Goal: Transaction & Acquisition: Purchase product/service

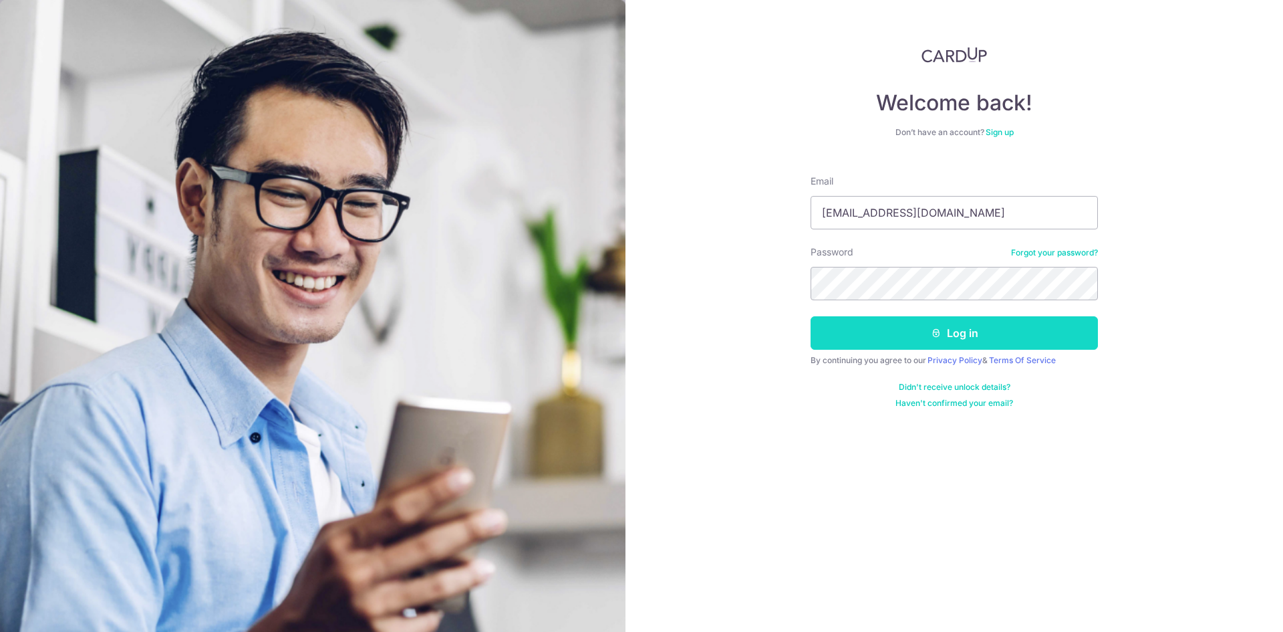
click at [965, 336] on button "Log in" at bounding box center [954, 332] width 287 height 33
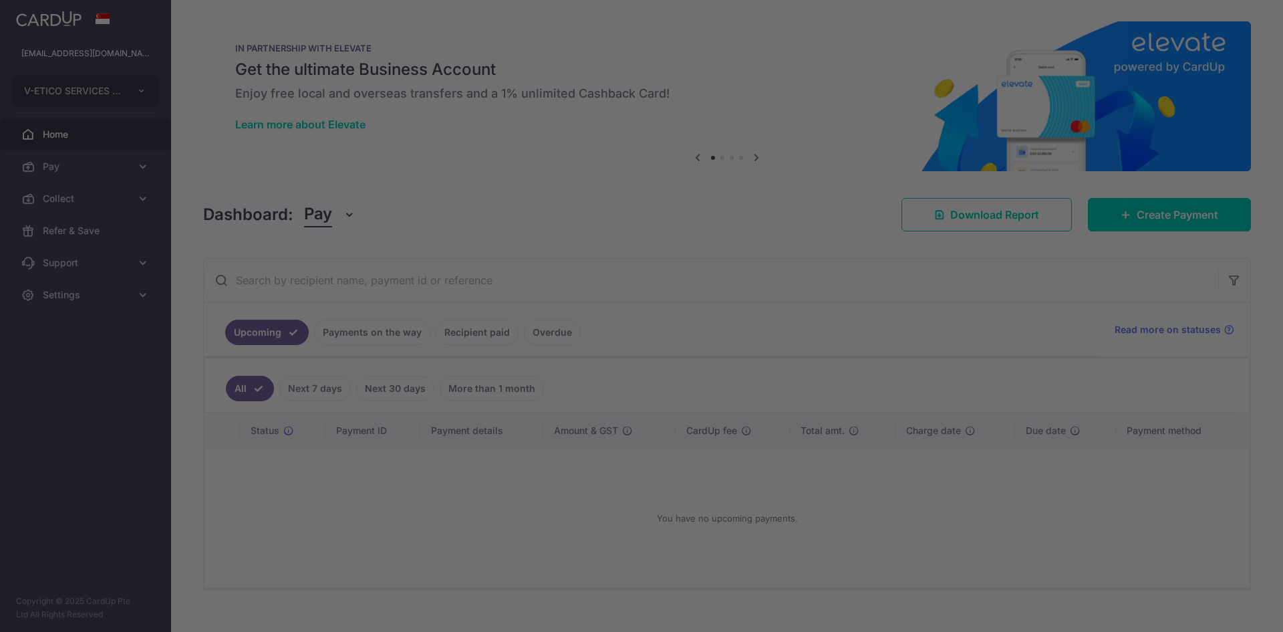
click at [449, 511] on div at bounding box center [648, 319] width 1296 height 638
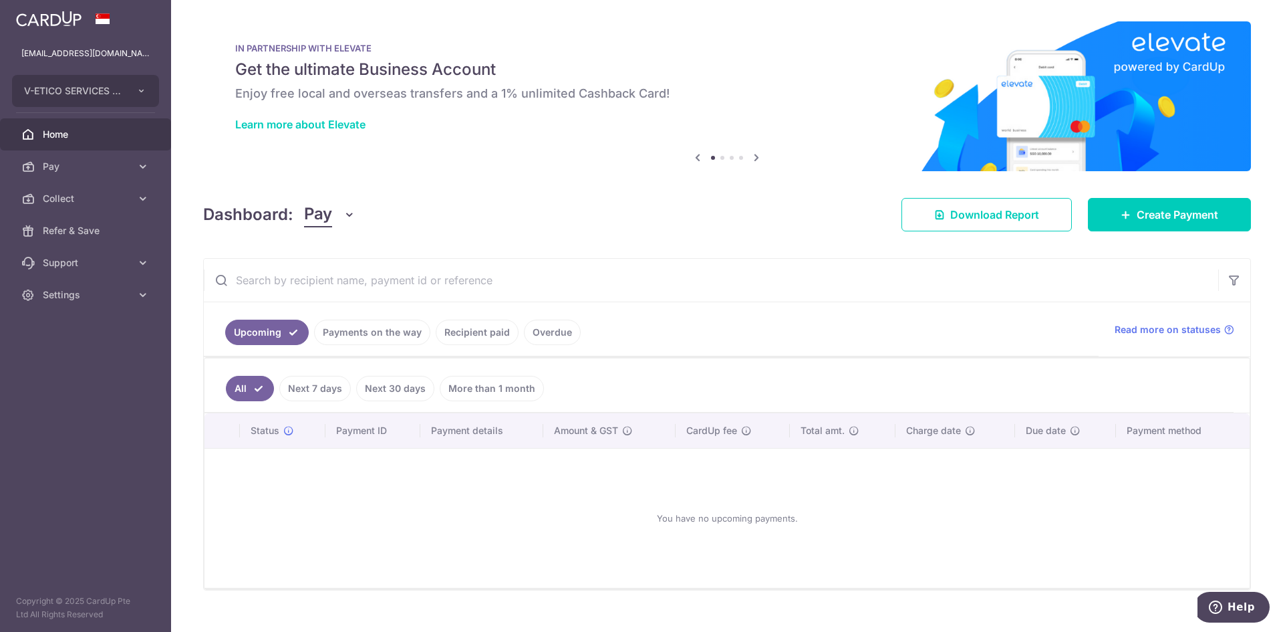
click at [344, 212] on icon "button" at bounding box center [349, 214] width 13 height 13
click at [545, 165] on img at bounding box center [727, 96] width 1048 height 150
click at [71, 167] on span "Pay" at bounding box center [87, 166] width 88 height 13
click at [78, 224] on span "Recipients" at bounding box center [87, 230] width 88 height 13
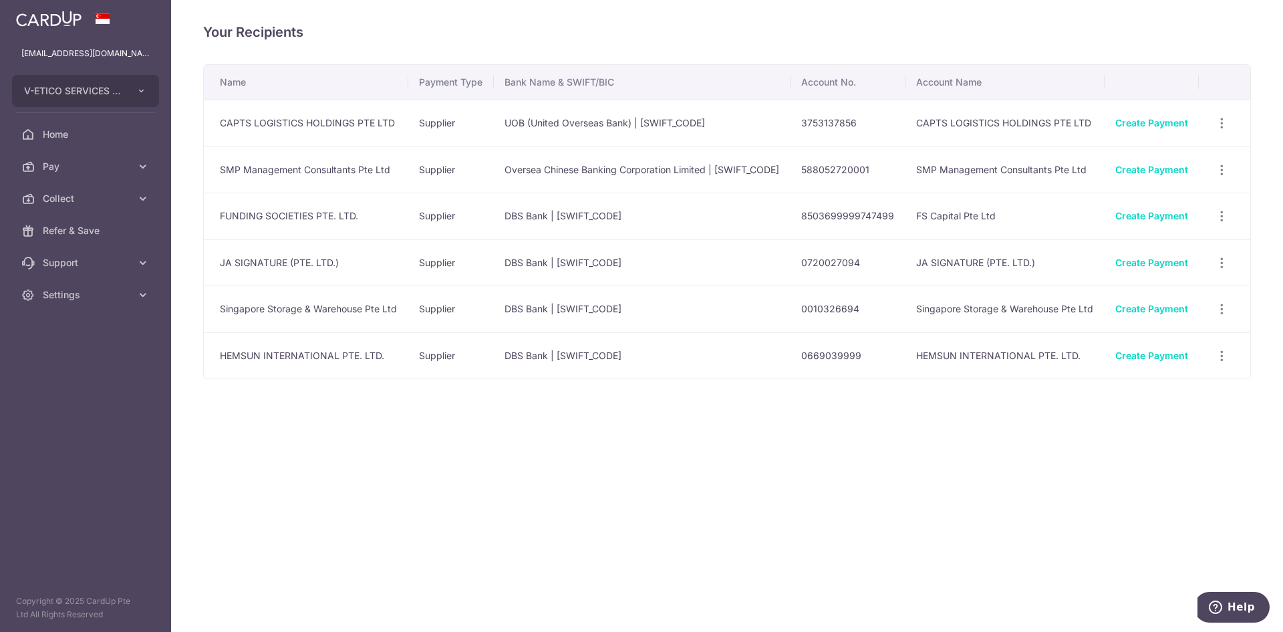
click at [600, 472] on div "Your Recipients Name Payment Type Bank Name & SWIFT/BIC Account No. Account Nam…" at bounding box center [727, 316] width 1112 height 632
click at [570, 494] on div "Your Recipients Name Payment Type Bank Name & SWIFT/BIC Account No. Account Nam…" at bounding box center [727, 316] width 1112 height 632
click at [74, 166] on span "Pay" at bounding box center [87, 166] width 88 height 13
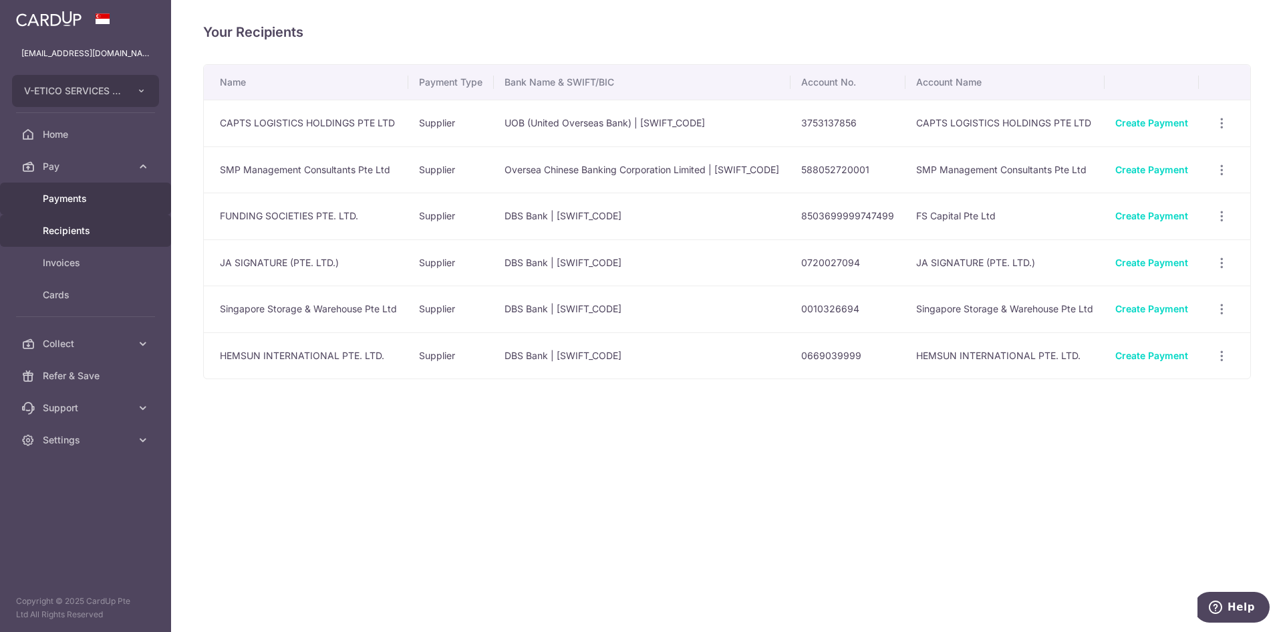
click at [78, 193] on span "Payments" at bounding box center [87, 198] width 88 height 13
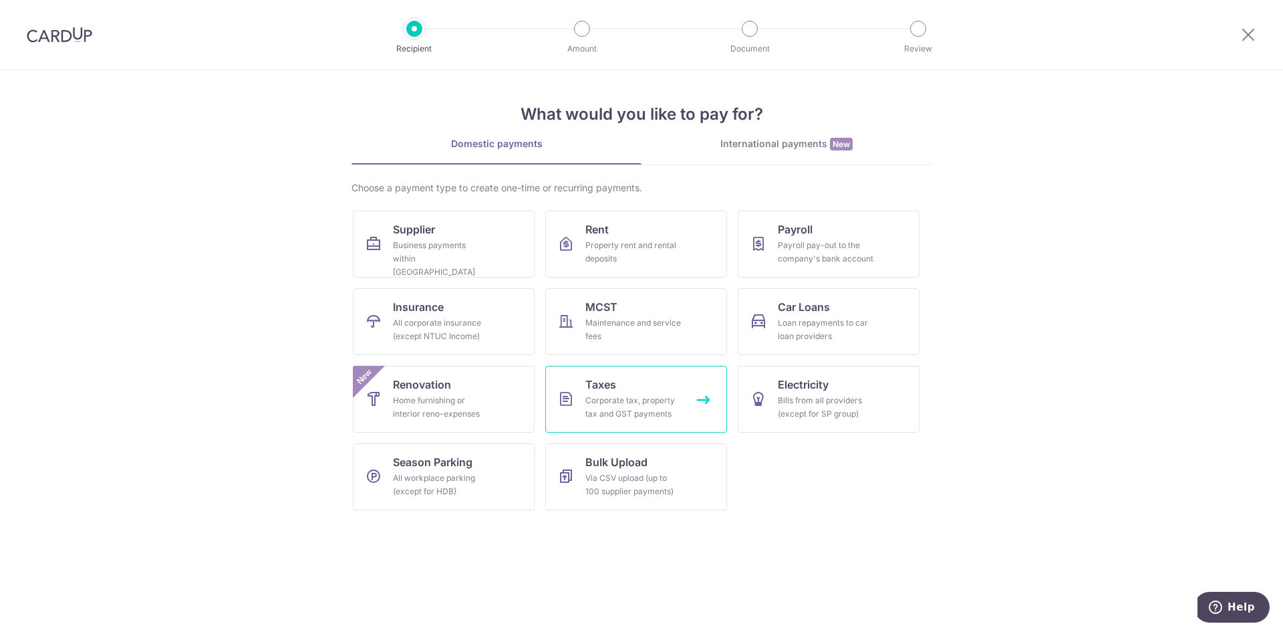
click at [660, 399] on div "Corporate tax, property tax and GST payments" at bounding box center [634, 407] width 96 height 27
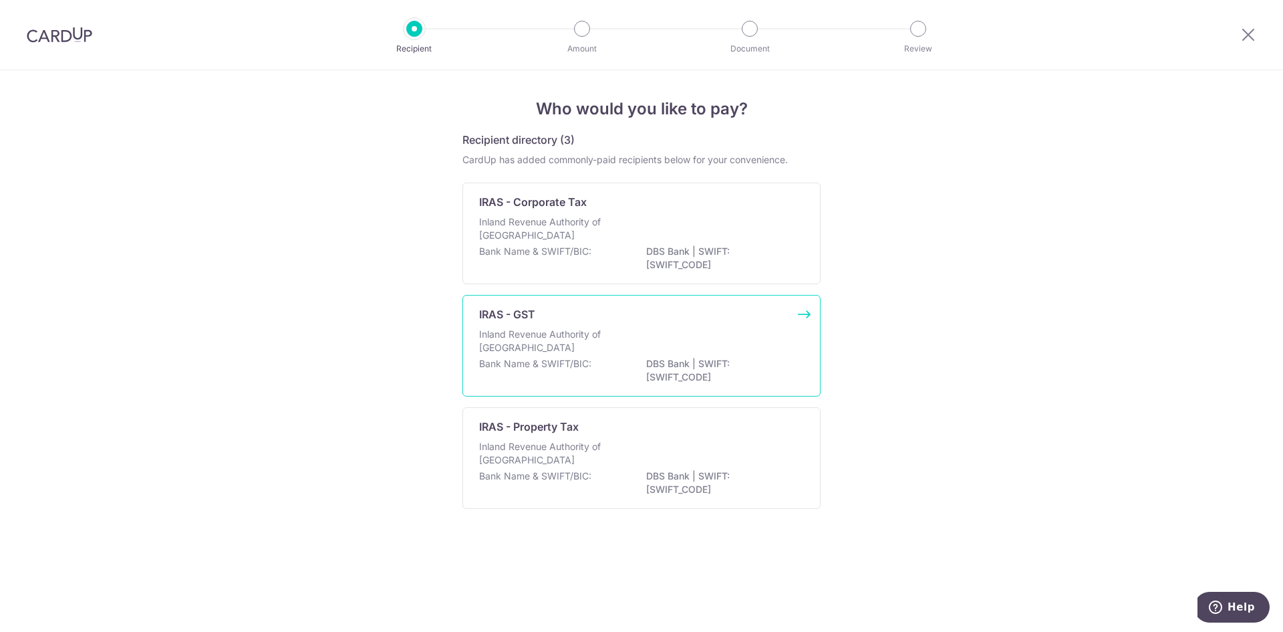
click at [586, 355] on div "Inland Revenue Authority of Singapore" at bounding box center [641, 342] width 325 height 29
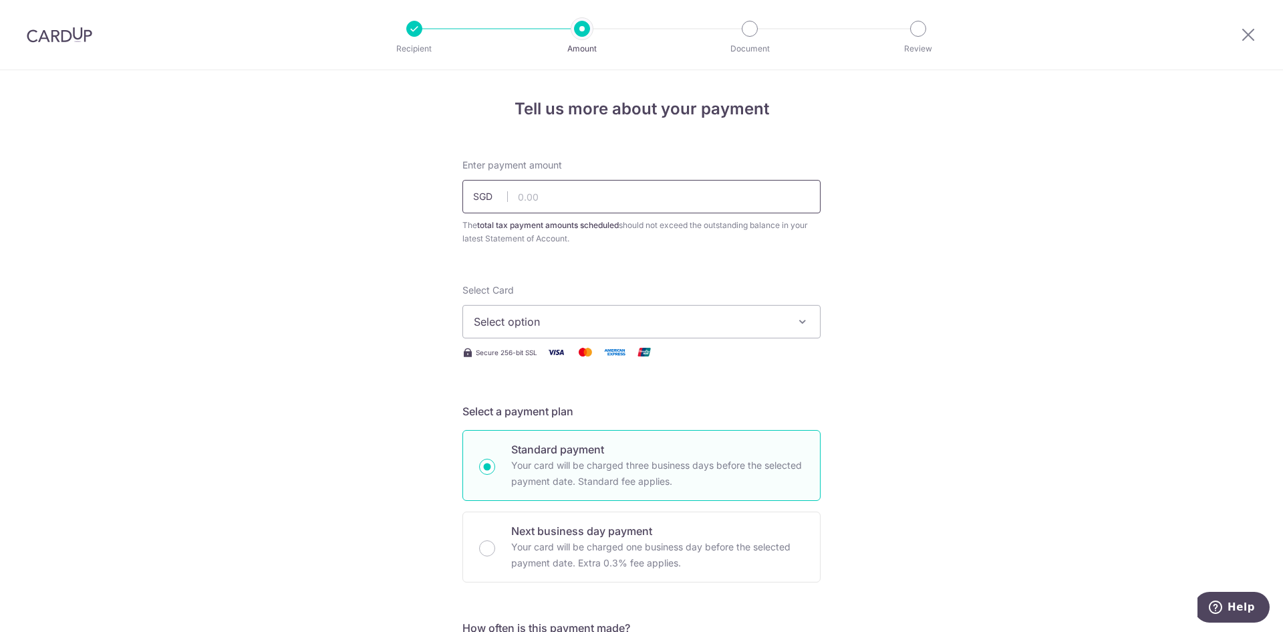
click at [556, 199] on input "text" at bounding box center [642, 196] width 358 height 33
paste input "1169.90"
type input "1,169.90"
click at [714, 319] on span "Select option" at bounding box center [630, 322] width 312 height 16
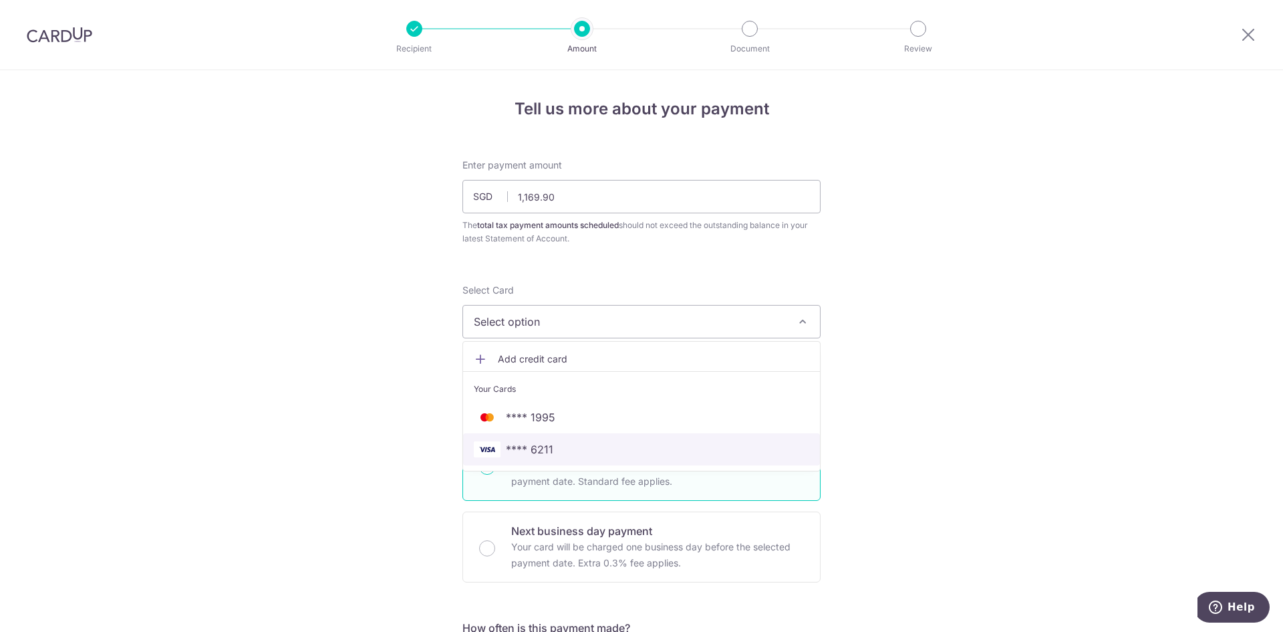
click at [695, 446] on span "**** 6211" at bounding box center [642, 449] width 336 height 16
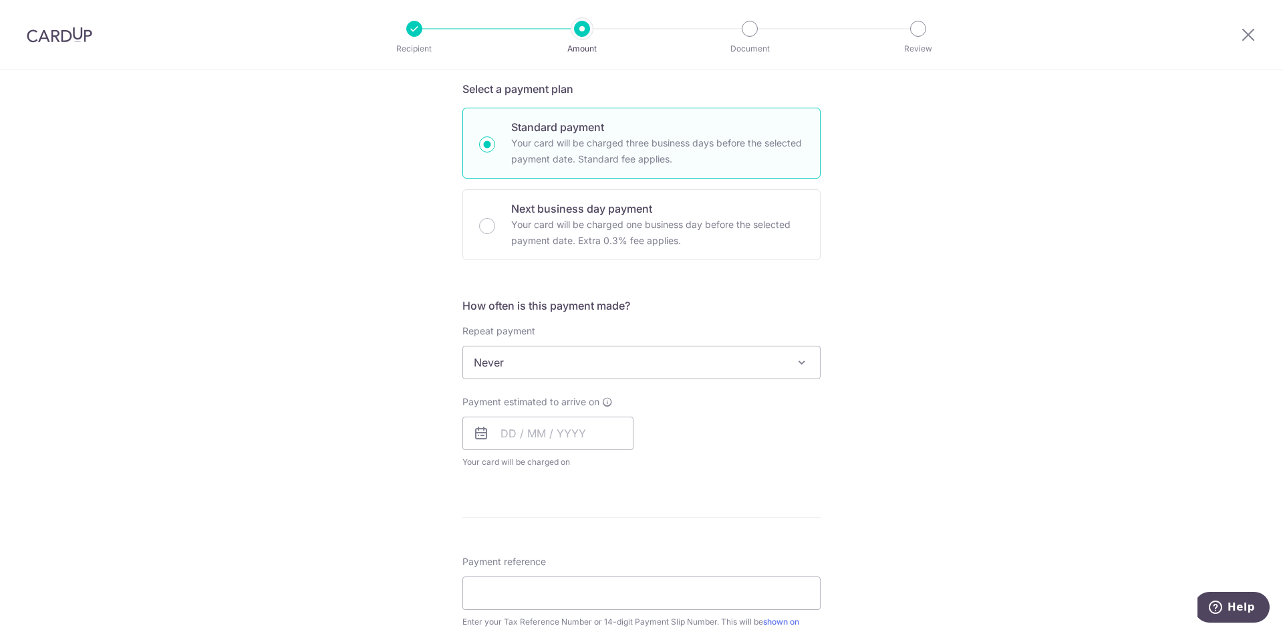
scroll to position [334, 0]
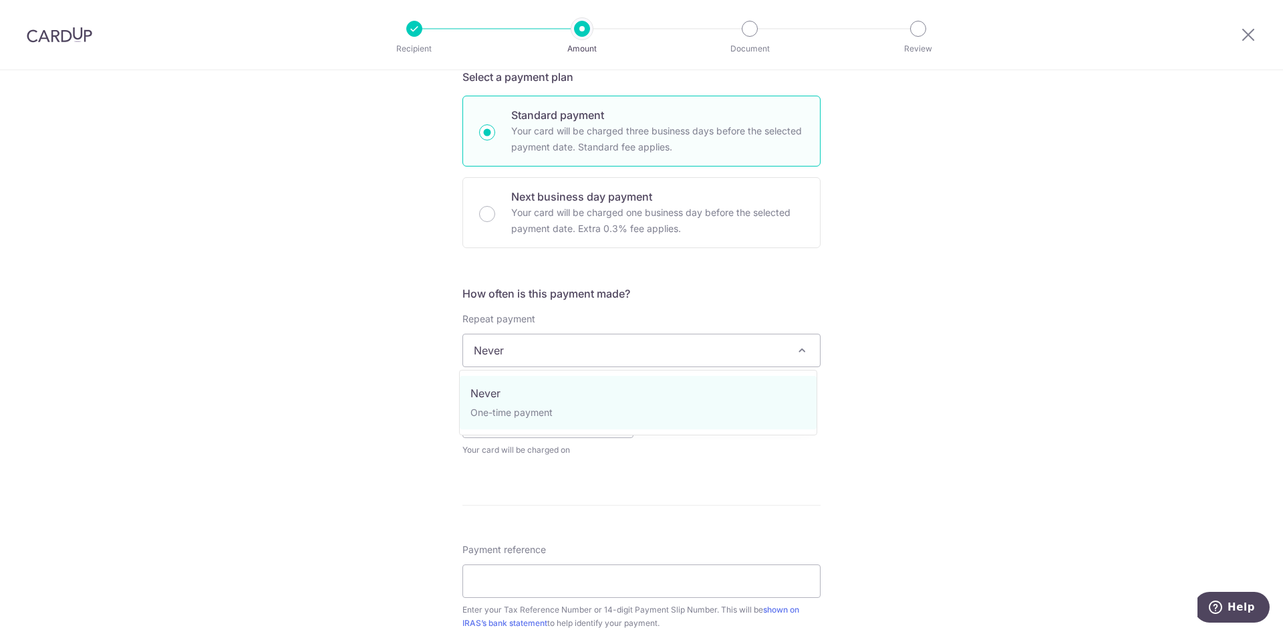
click at [771, 356] on span "Never" at bounding box center [641, 350] width 357 height 32
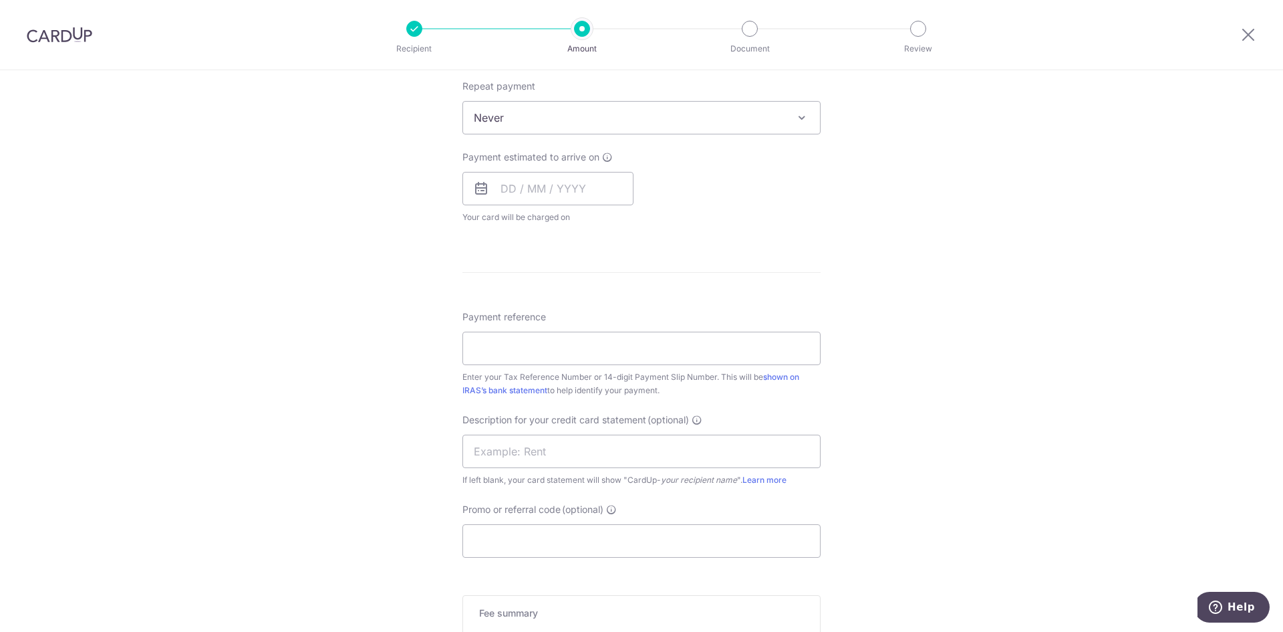
scroll to position [602, 0]
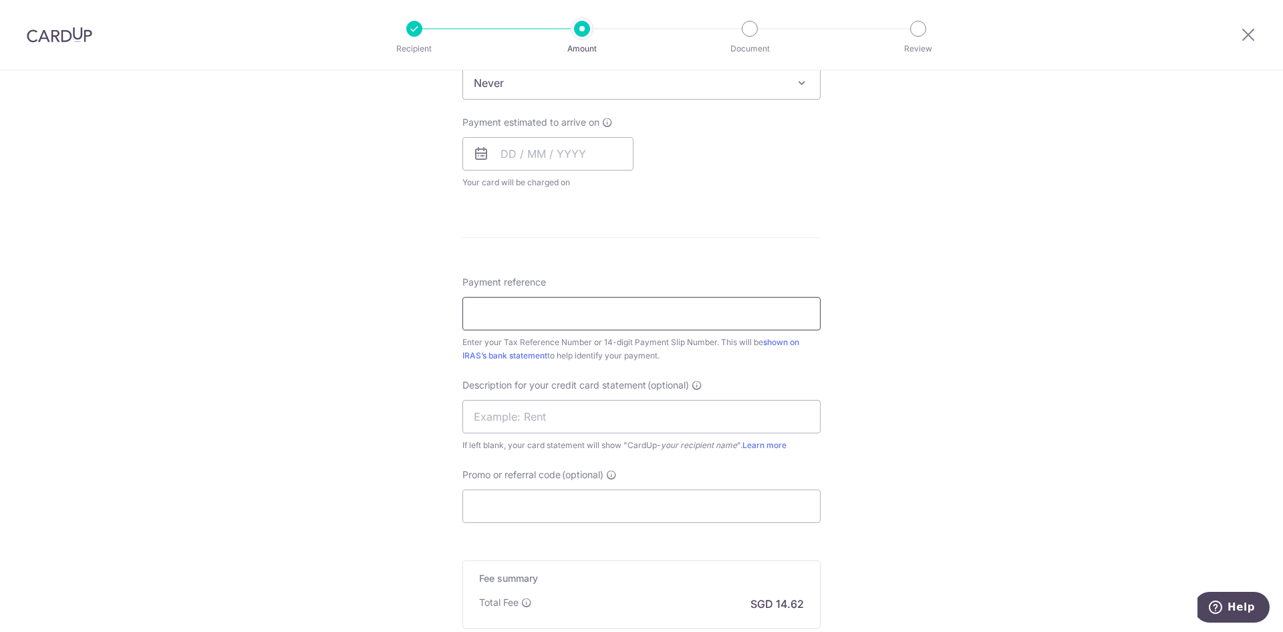
click at [574, 302] on input "Payment reference" at bounding box center [642, 313] width 358 height 33
paste input "Jun to Aug 2025"
drag, startPoint x: 608, startPoint y: 316, endPoint x: 422, endPoint y: 315, distance: 186.5
click at [422, 315] on div "Tell us more about your payment Enter payment amount SGD 1,169.90 1169.90 The t…" at bounding box center [641, 134] width 1283 height 1331
type input "GST Jun to Aug 2025"
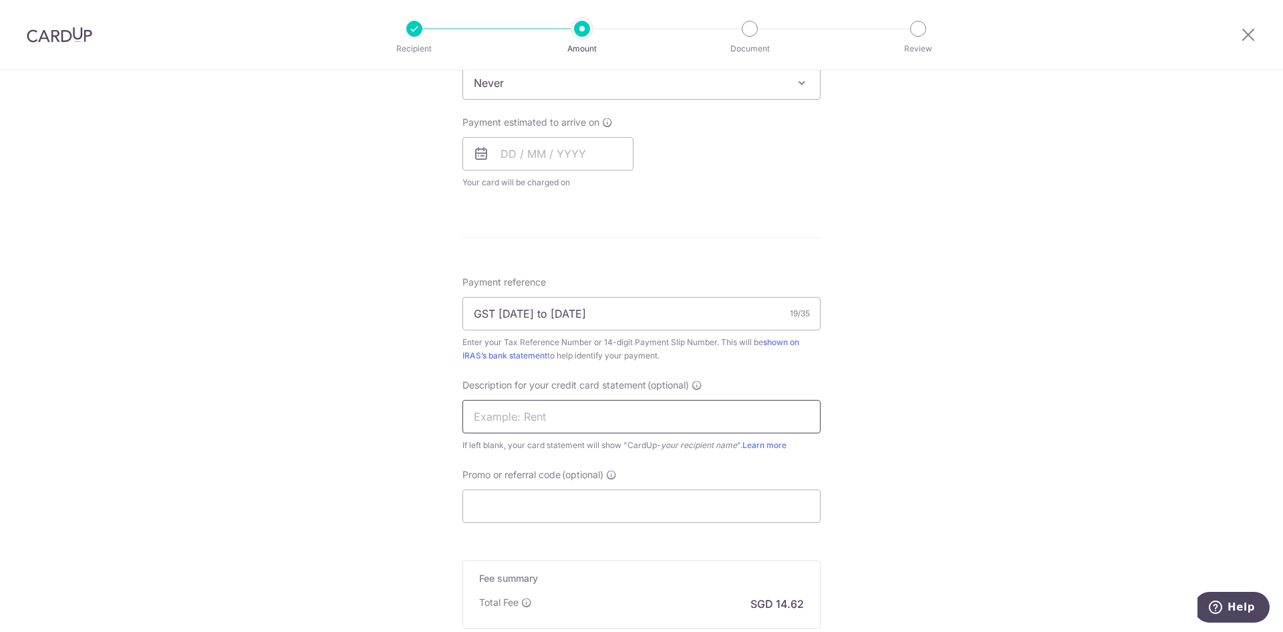
click at [519, 418] on input "text" at bounding box center [642, 416] width 358 height 33
paste input "GST Jun to Aug"
type input "GST Jun to Aug"
click at [1003, 385] on div "Tell us more about your payment Enter payment amount SGD 1,169.90 1169.90 The t…" at bounding box center [641, 134] width 1283 height 1331
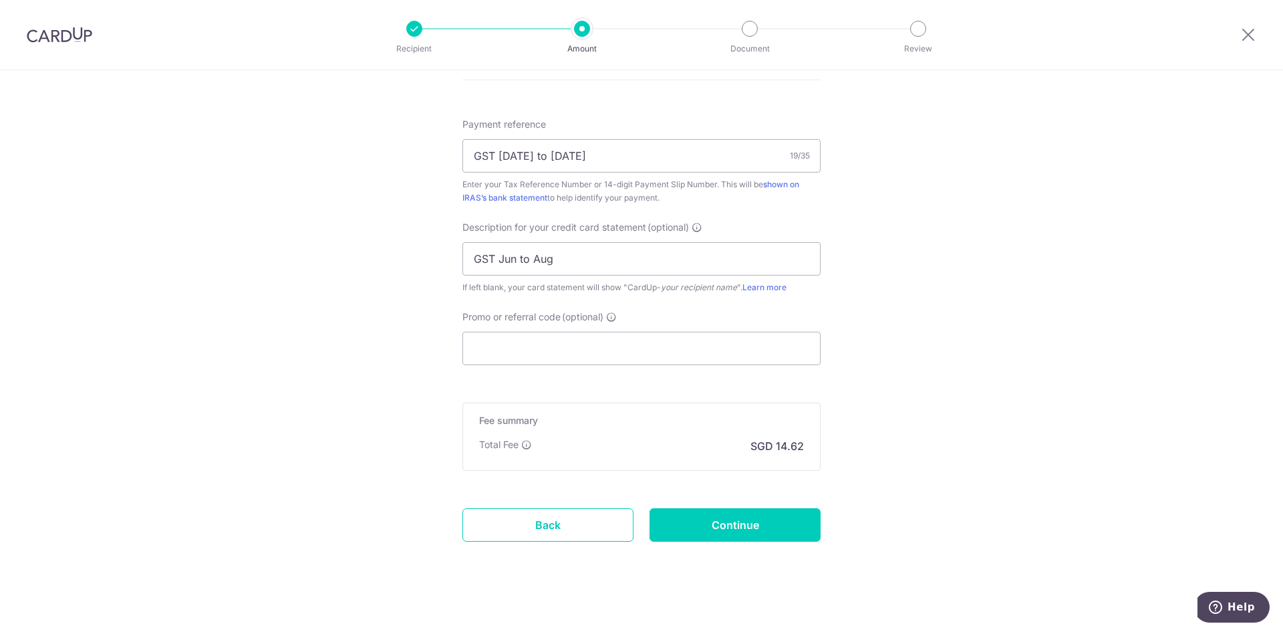
scroll to position [769, 0]
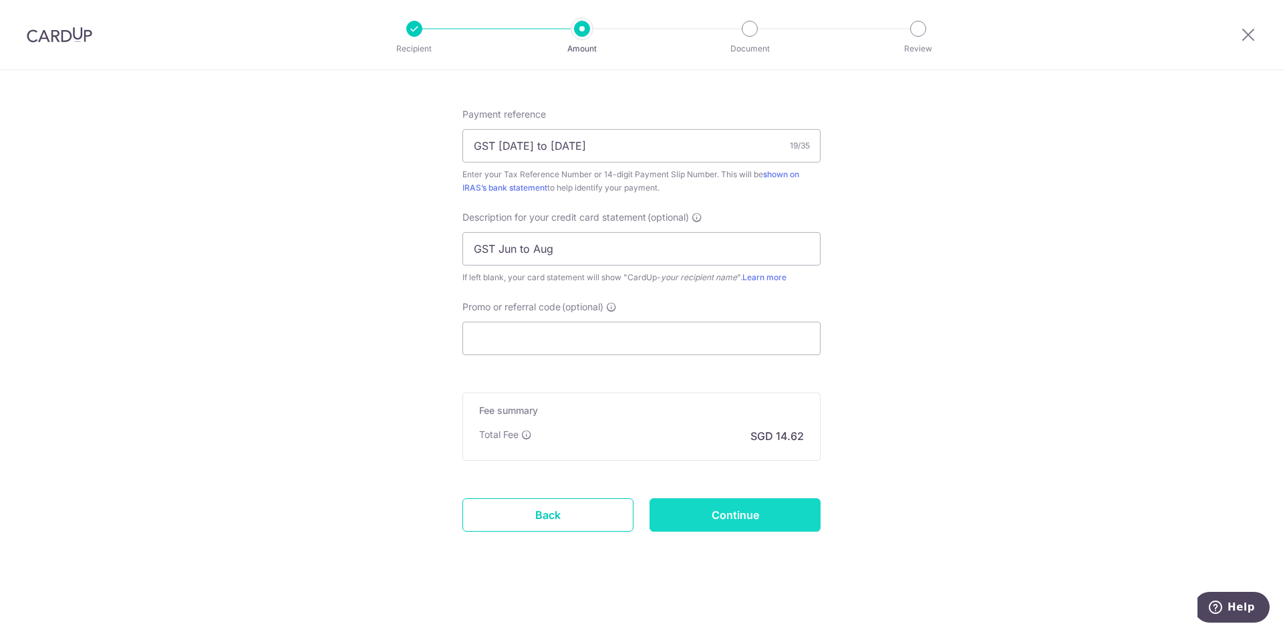
click at [758, 521] on input "Continue" at bounding box center [735, 514] width 171 height 33
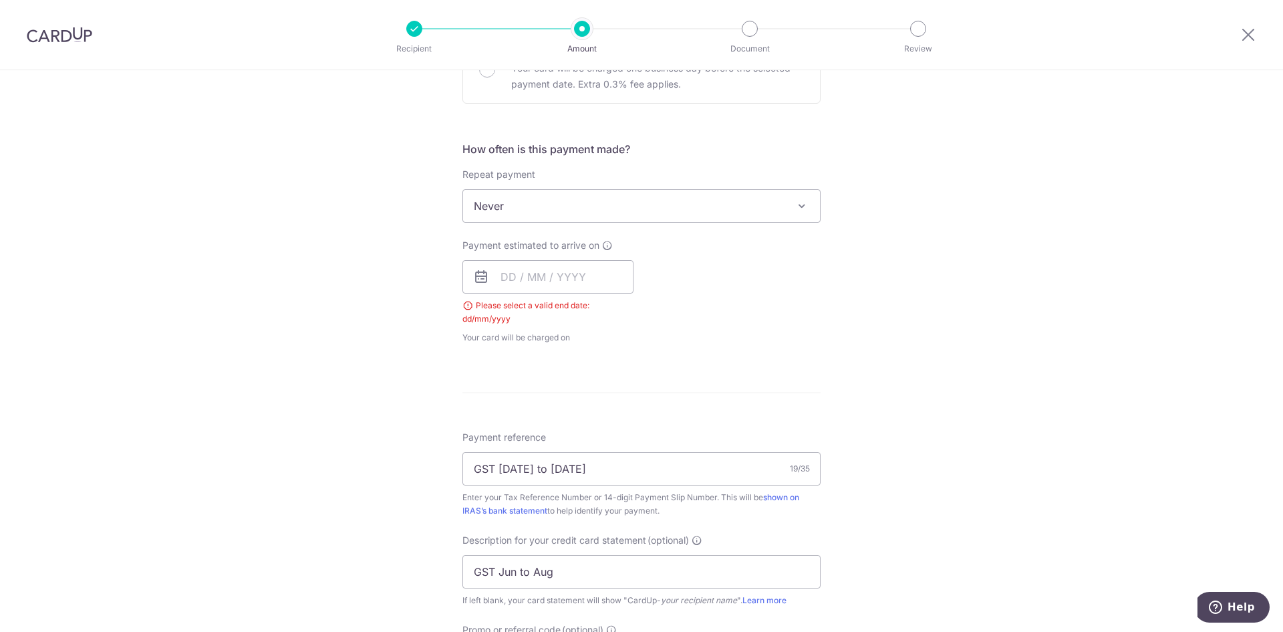
scroll to position [440, 0]
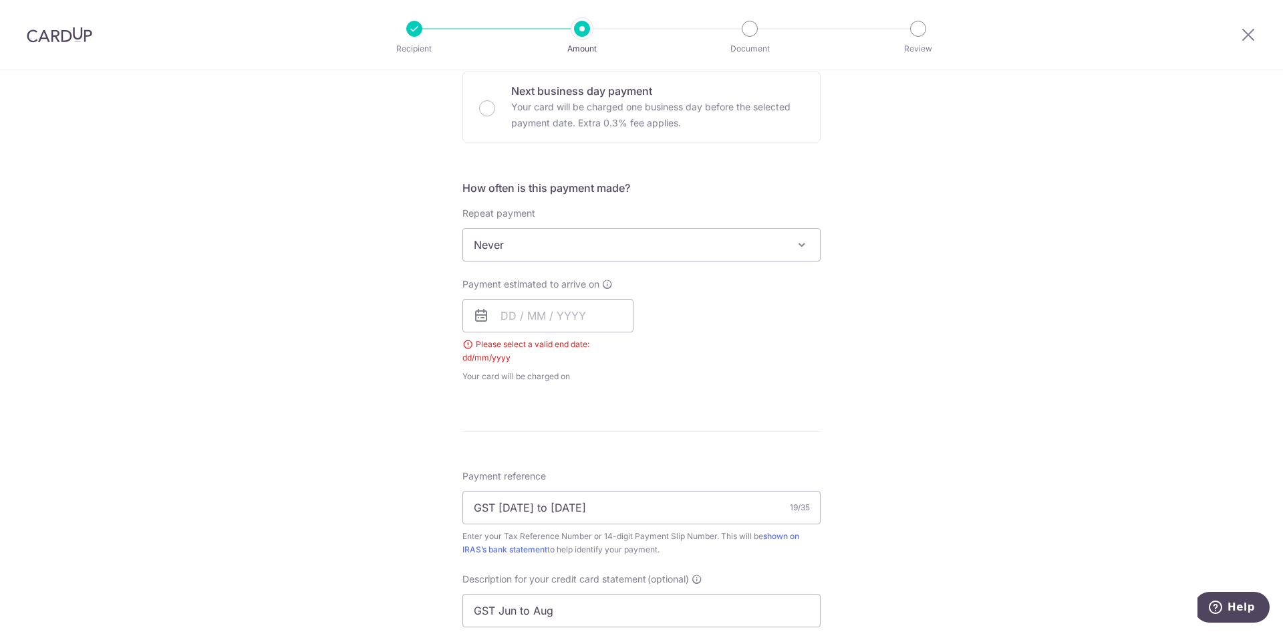
click at [477, 315] on icon at bounding box center [481, 315] width 16 height 16
click at [556, 316] on input "text" at bounding box center [548, 315] width 171 height 33
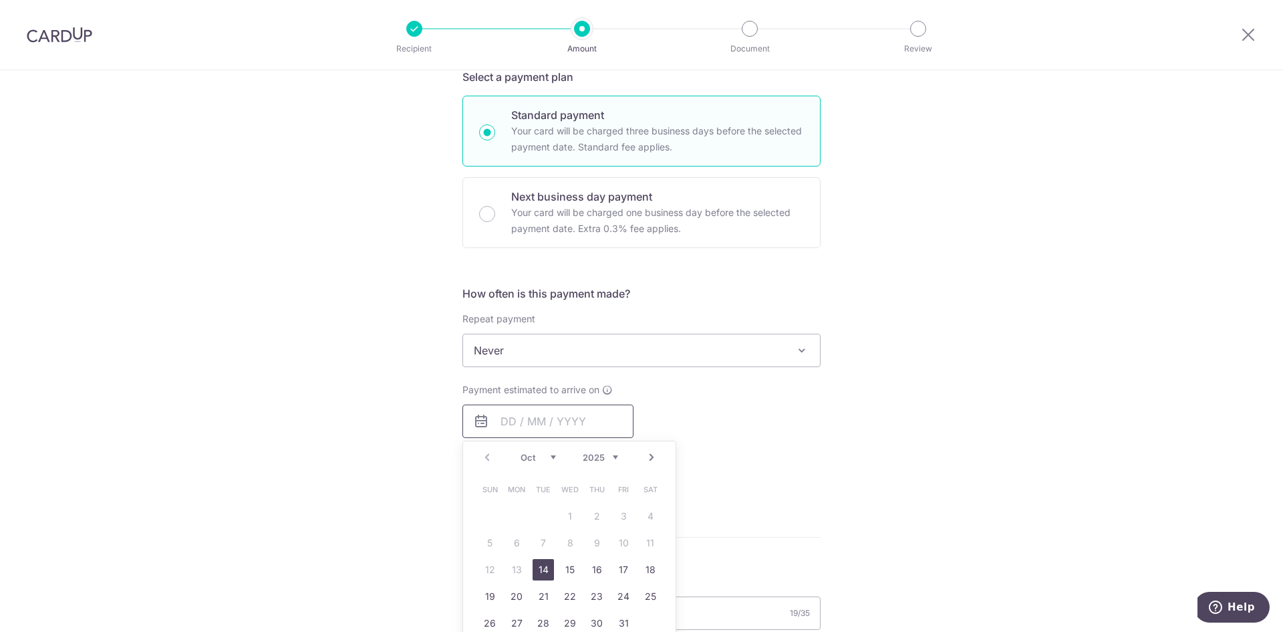
scroll to position [401, 0]
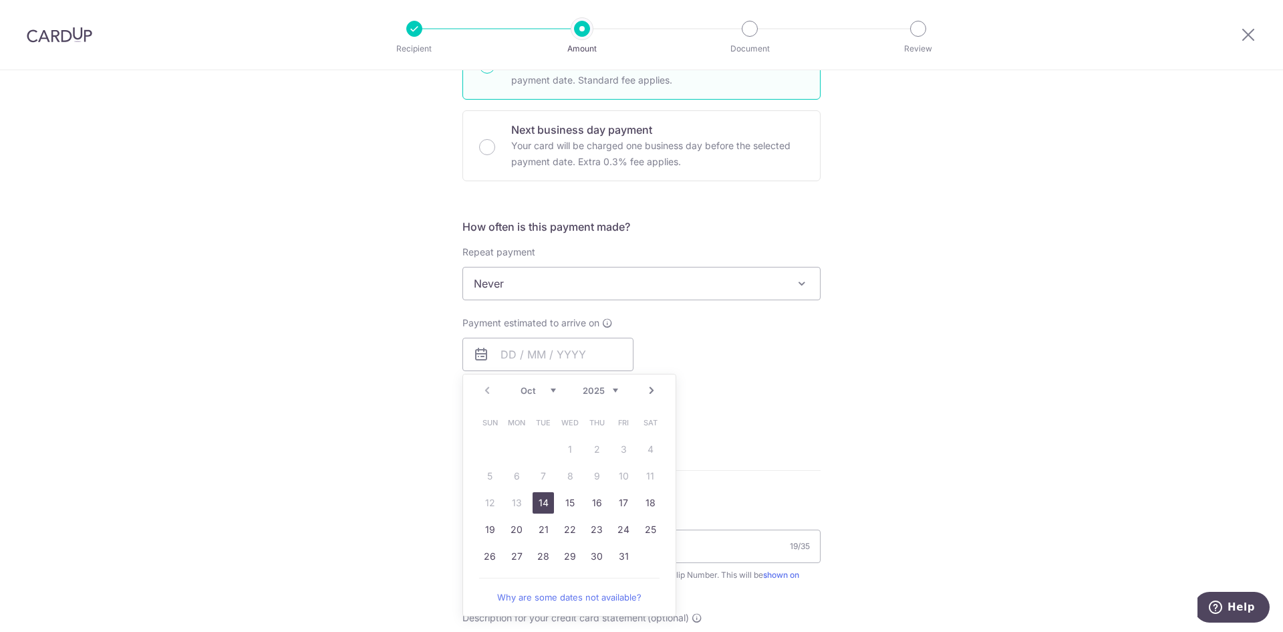
click at [543, 505] on link "14" at bounding box center [543, 502] width 21 height 21
type input "14/10/2025"
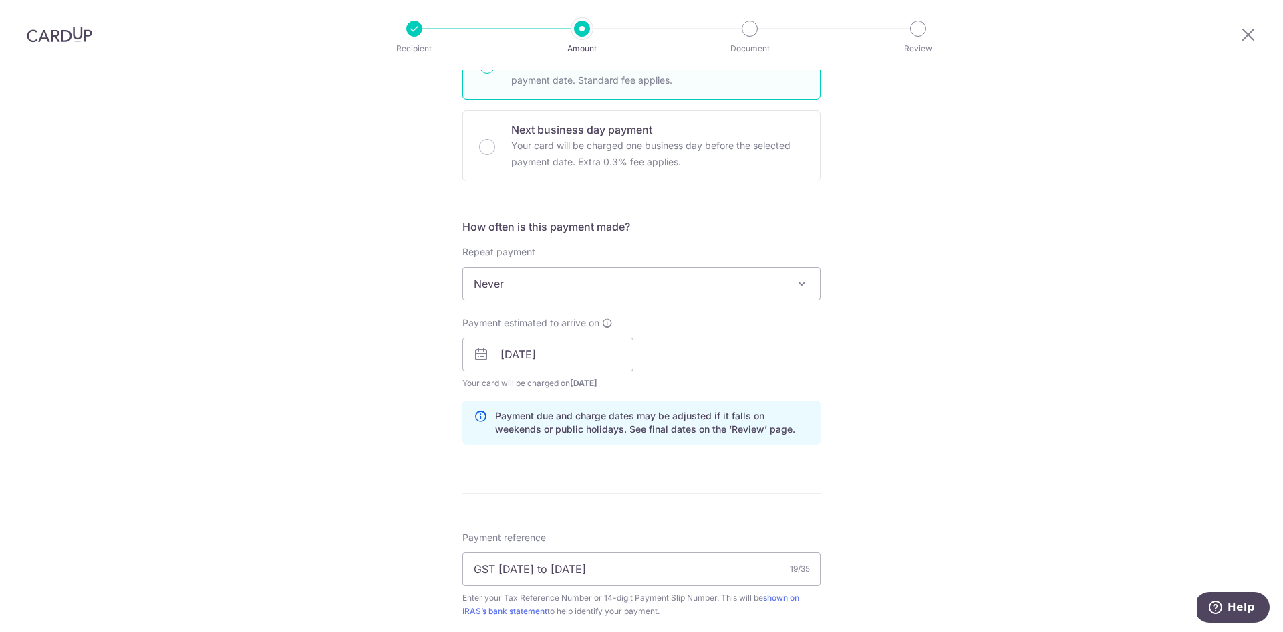
click at [1007, 305] on div "Tell us more about your payment Enter payment amount SGD 1,169.90 1169.90 The t…" at bounding box center [641, 362] width 1283 height 1386
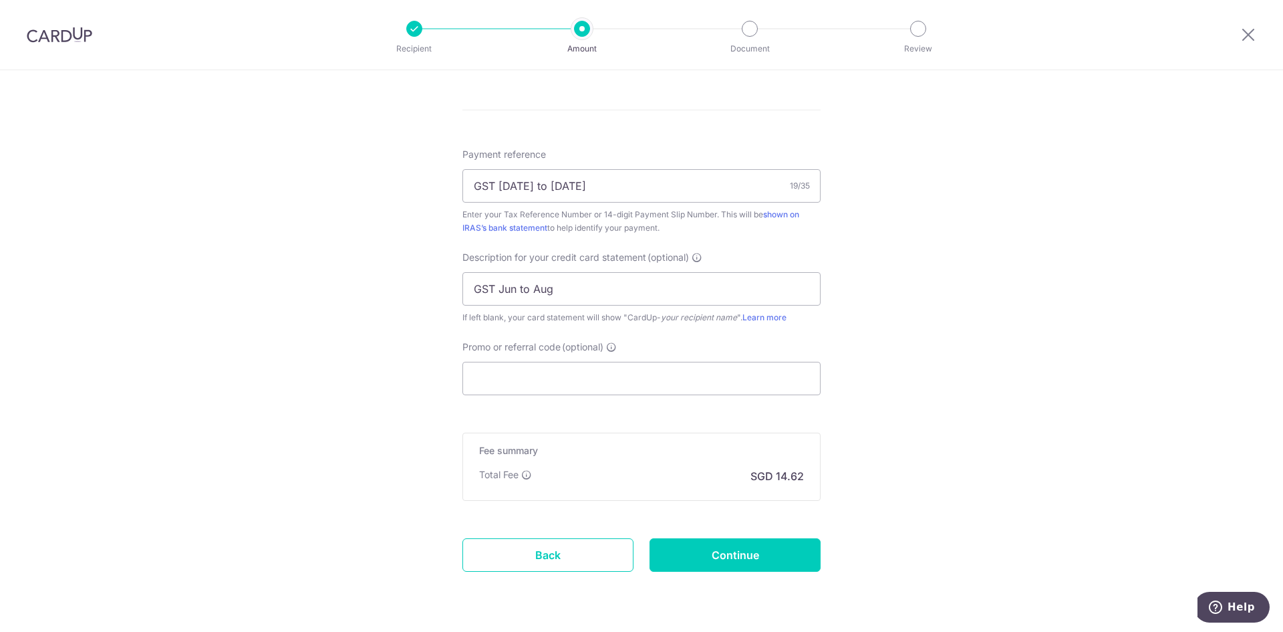
scroll to position [802, 0]
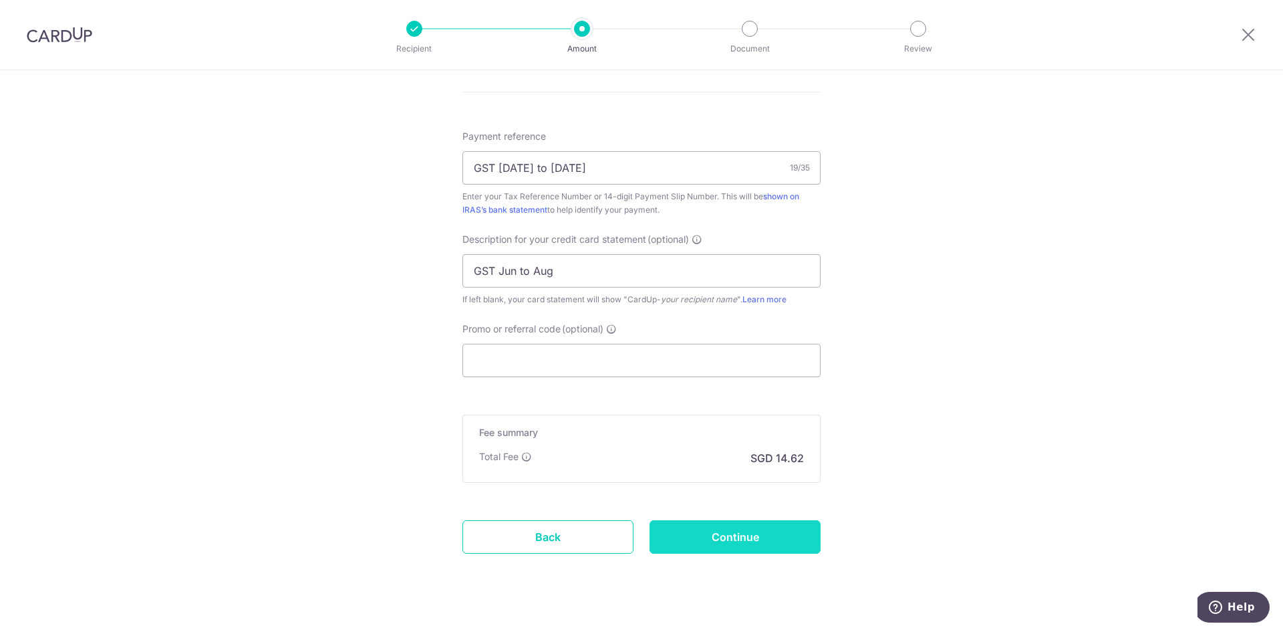
click at [762, 543] on input "Continue" at bounding box center [735, 536] width 171 height 33
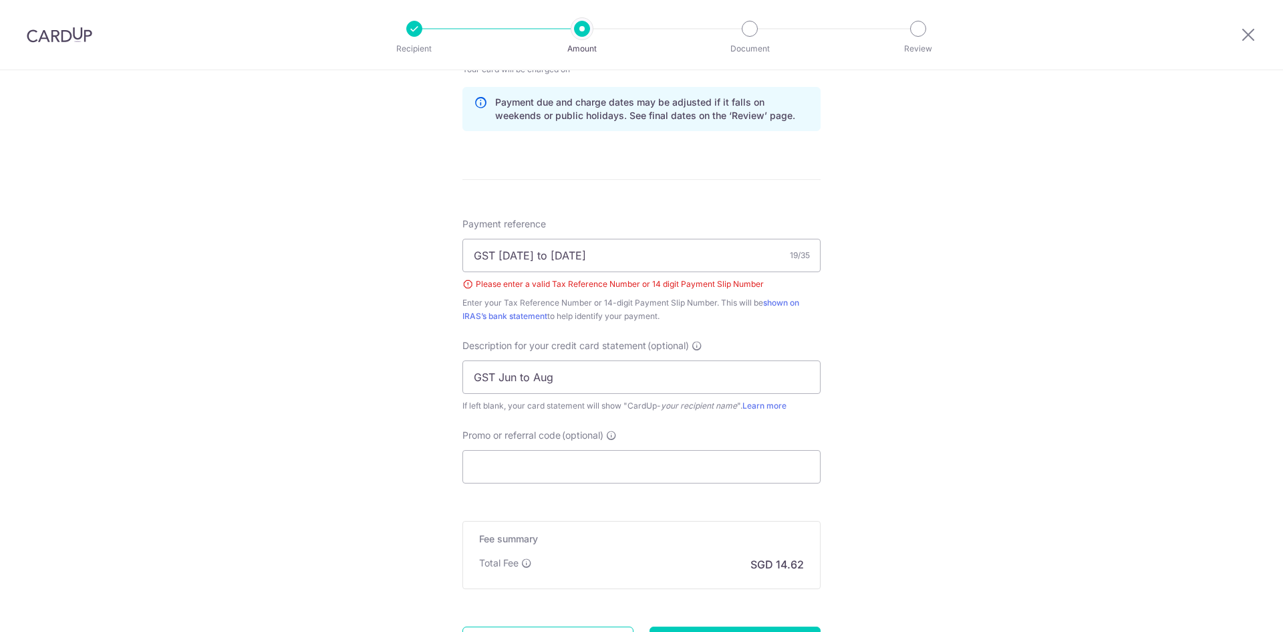
scroll to position [709, 0]
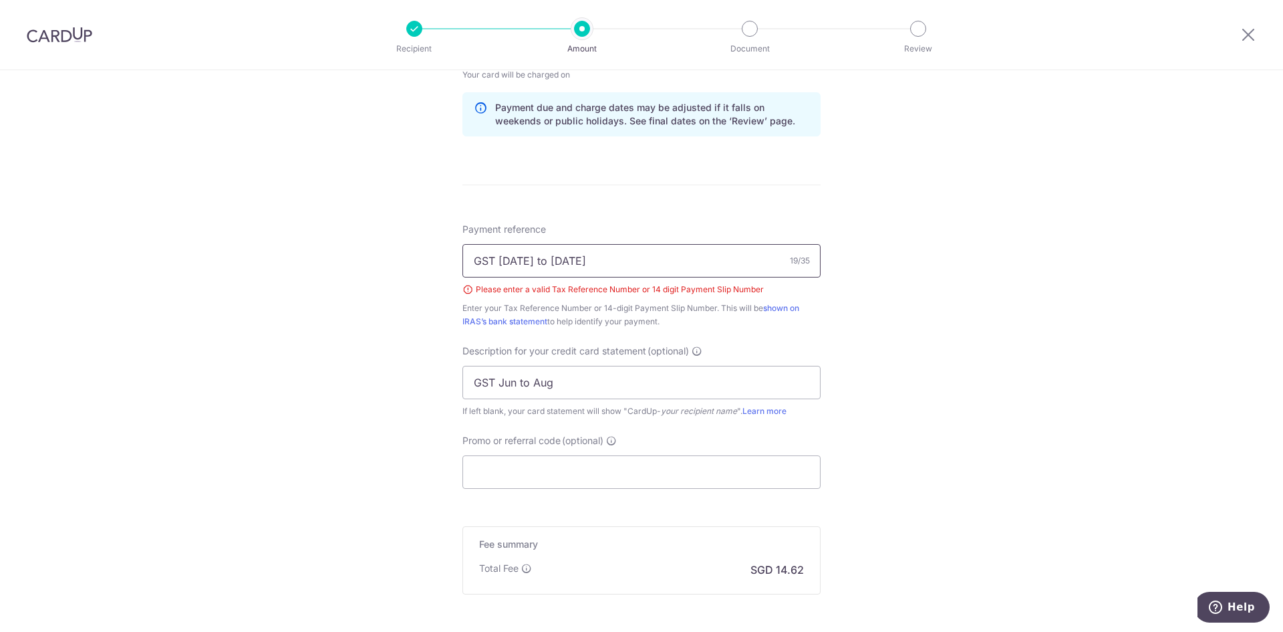
drag, startPoint x: 600, startPoint y: 259, endPoint x: 337, endPoint y: 263, distance: 262.7
click at [337, 263] on div "Tell us more about your payment Enter payment amount SGD 1,169.90 1169.90 The t…" at bounding box center [641, 63] width 1283 height 1404
paste input "201409171Z"
type input "201409171Z"
click at [1091, 360] on div "Tell us more about your payment Enter payment amount SGD 1,169.90 1169.90 The t…" at bounding box center [641, 63] width 1283 height 1404
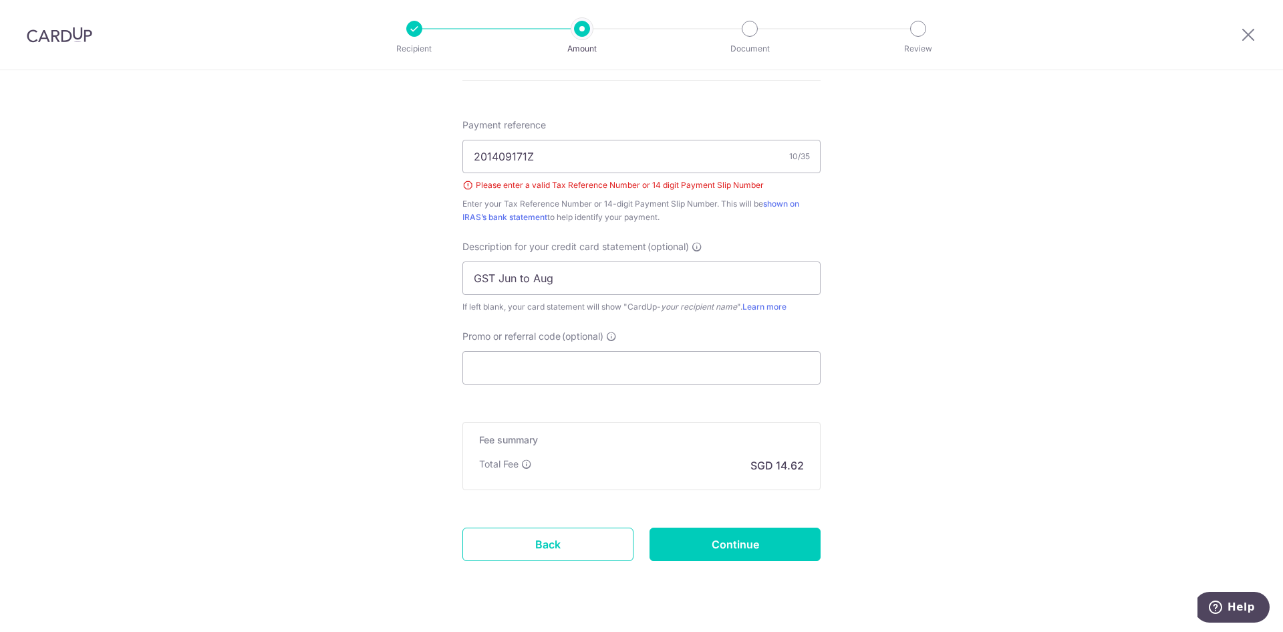
scroll to position [843, 0]
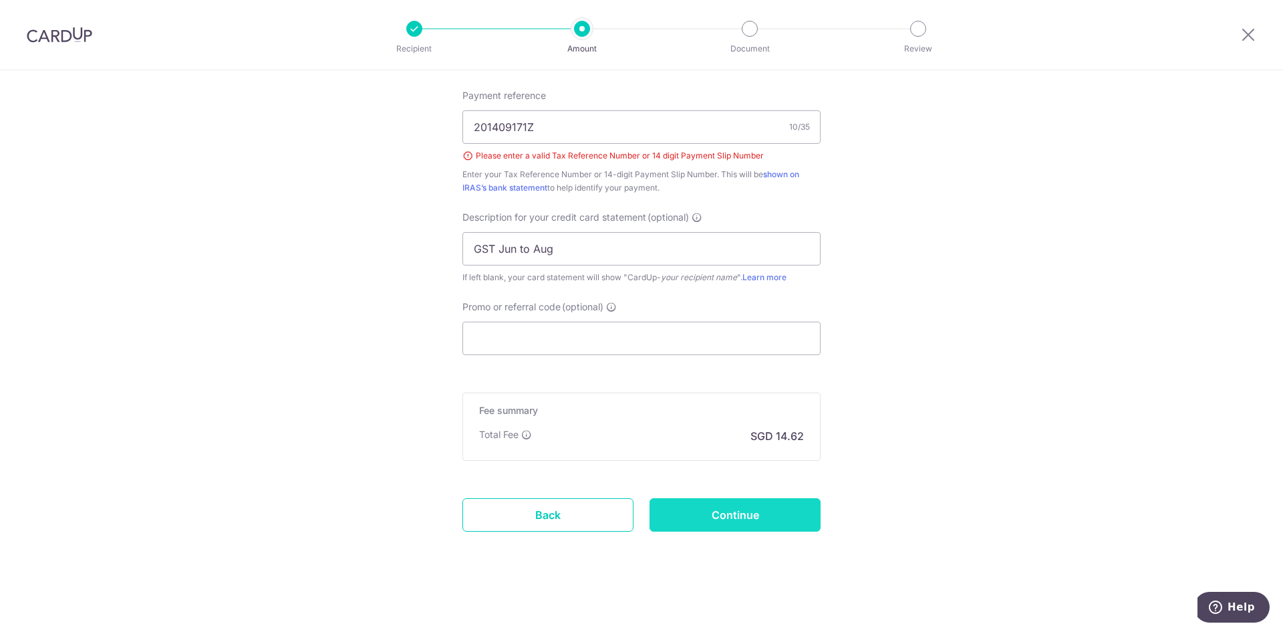
click at [780, 508] on input "Continue" at bounding box center [735, 514] width 171 height 33
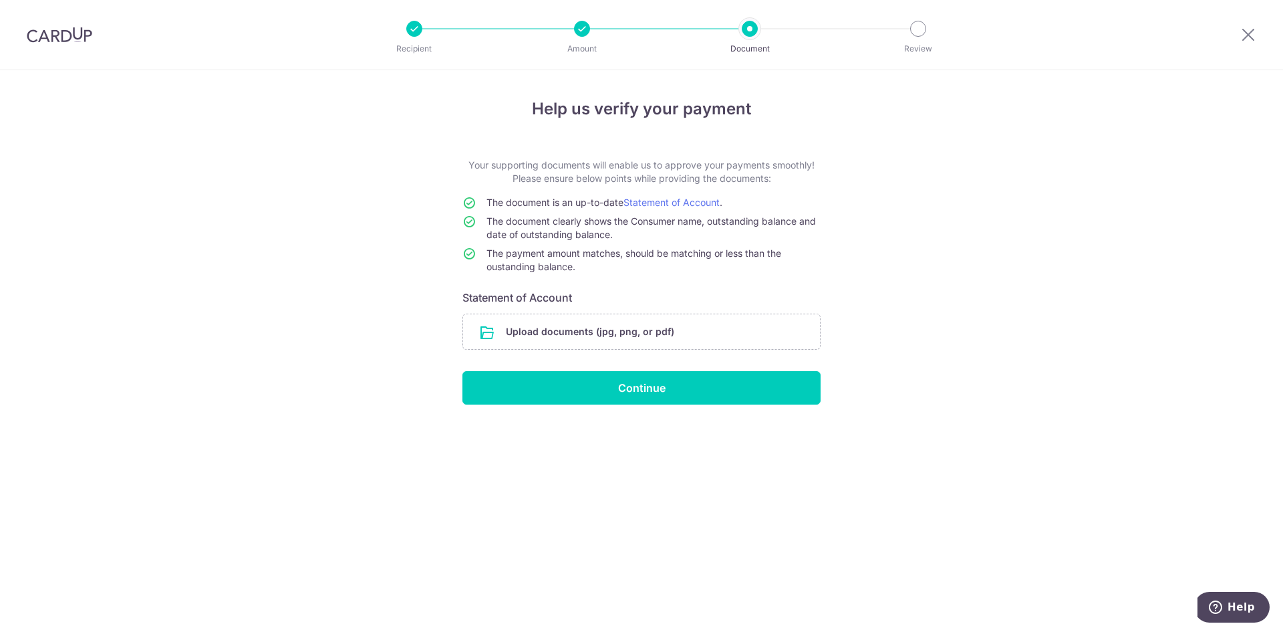
click at [586, 28] on div at bounding box center [582, 29] width 16 height 16
click at [527, 334] on input "file" at bounding box center [641, 331] width 357 height 35
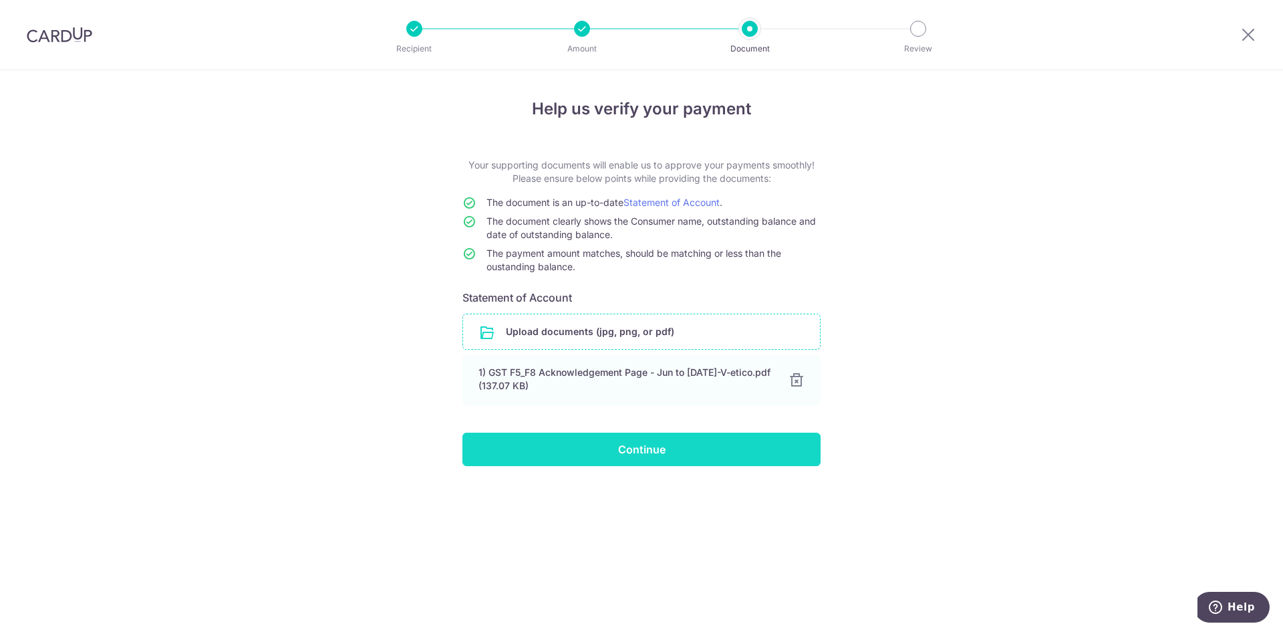
click at [659, 454] on input "Continue" at bounding box center [642, 448] width 358 height 33
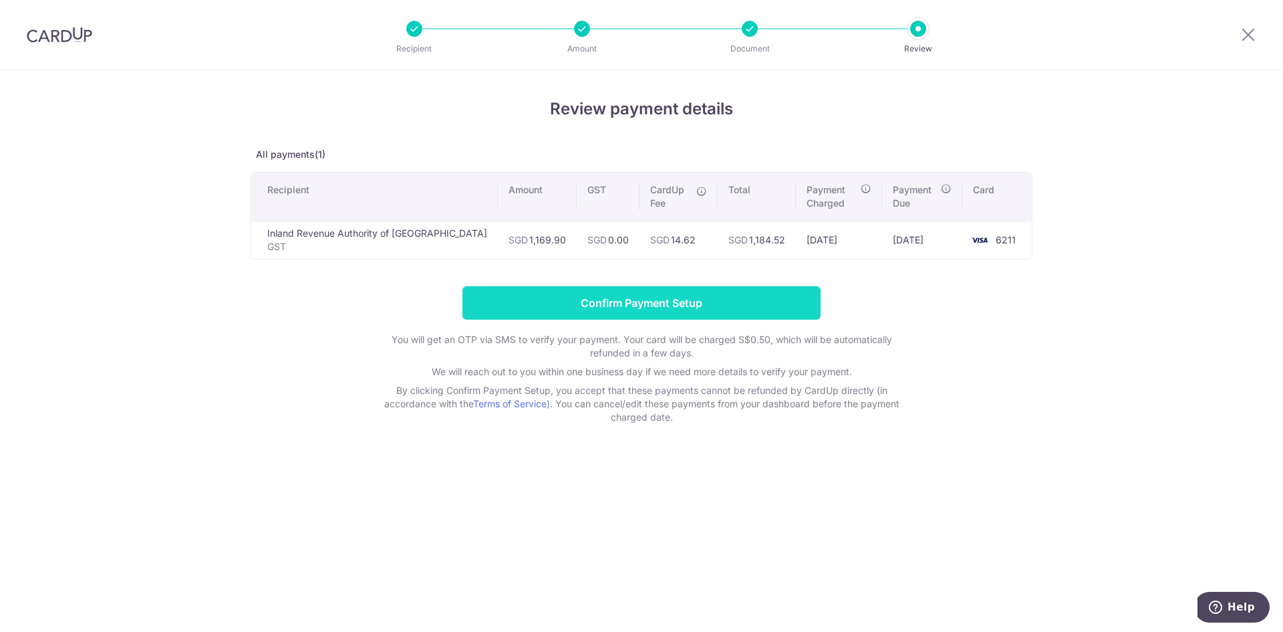
click at [734, 303] on input "Confirm Payment Setup" at bounding box center [642, 302] width 358 height 33
